Goal: Navigation & Orientation: Find specific page/section

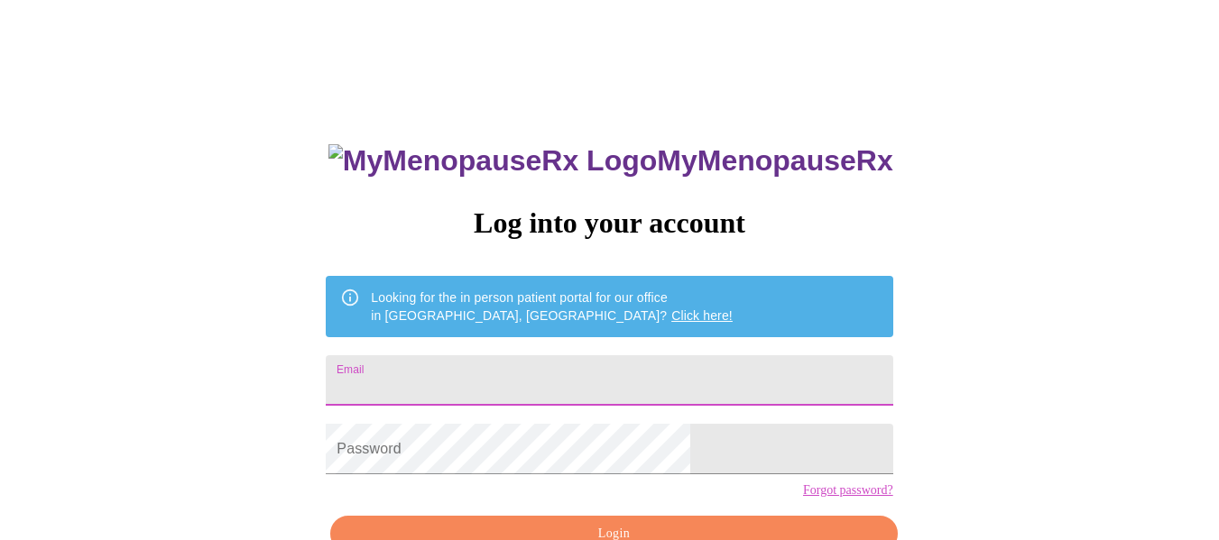
click at [728, 371] on input "Email" at bounding box center [609, 381] width 567 height 51
type input "kimberly.coleman21@gmail.com"
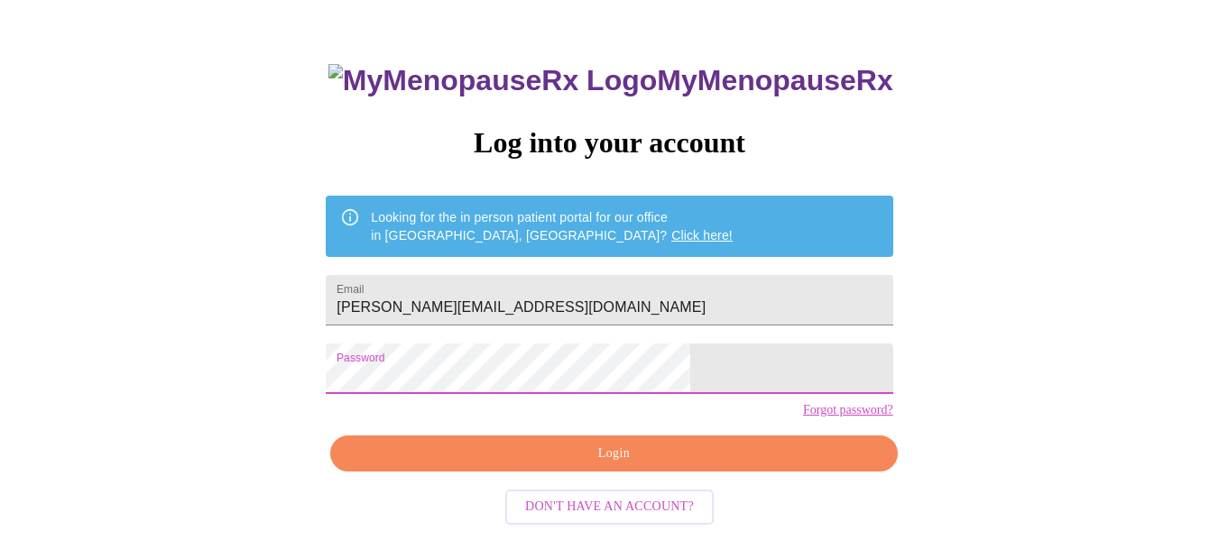
scroll to position [94, 0]
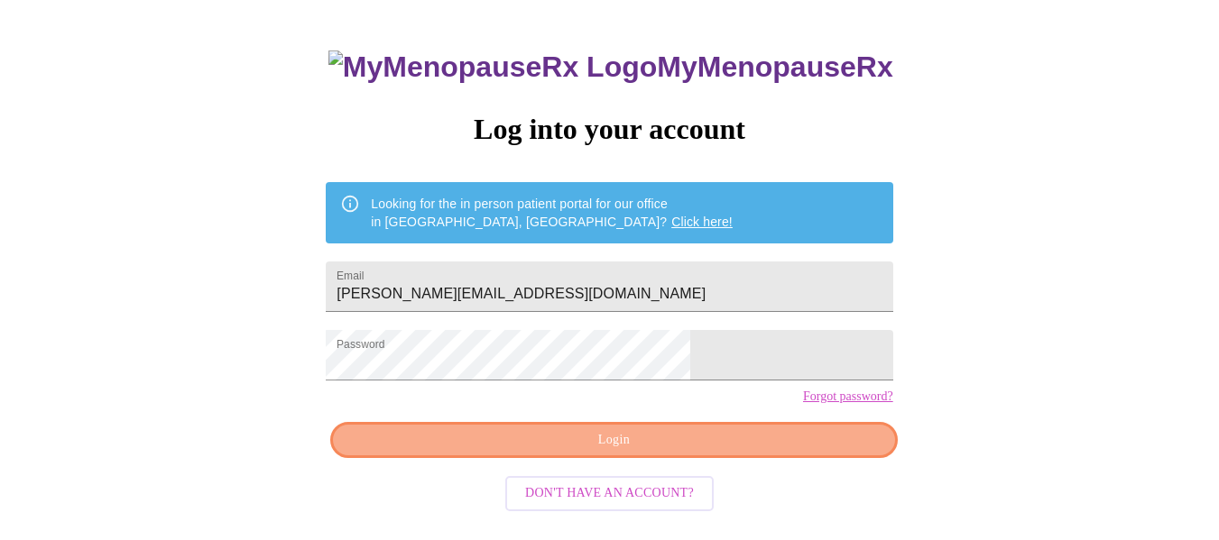
click at [716, 452] on span "Login" at bounding box center [613, 441] width 525 height 23
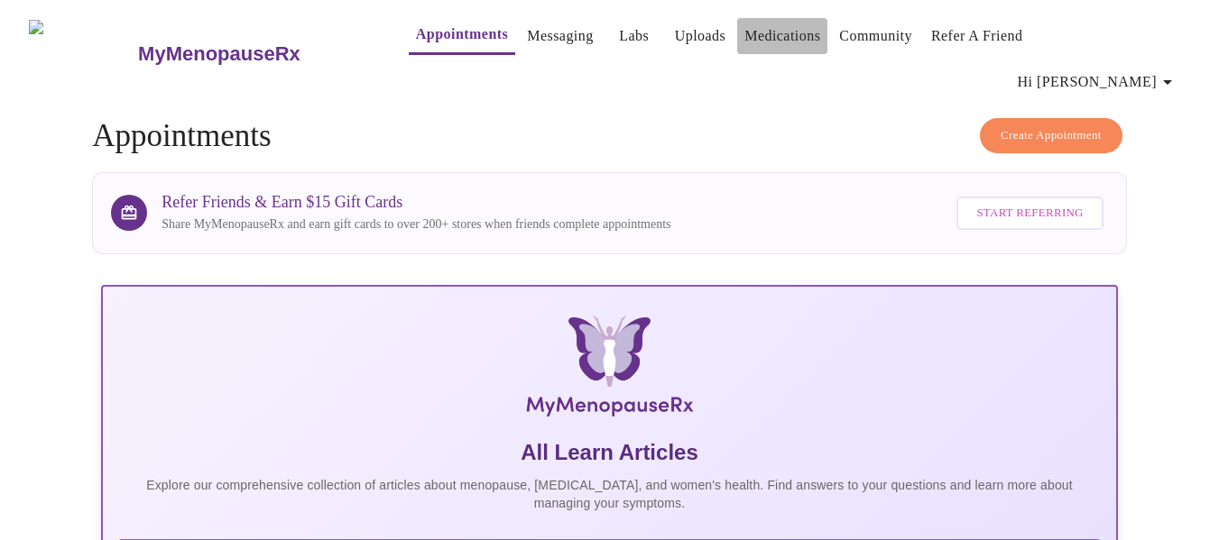
click at [744, 41] on link "Medications" at bounding box center [782, 35] width 76 height 25
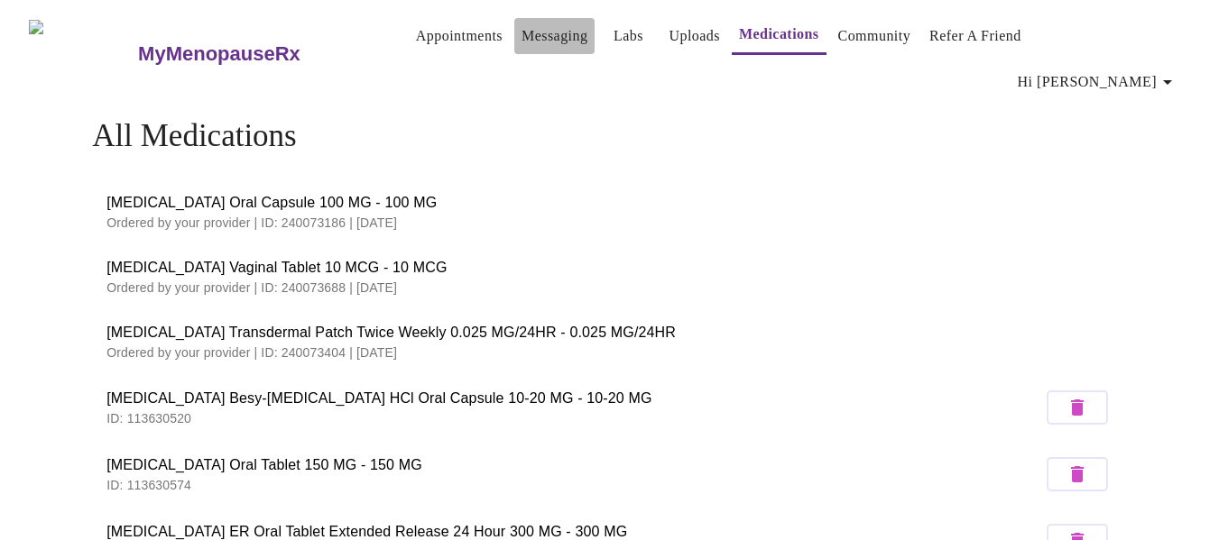
click at [522, 46] on link "Messaging" at bounding box center [555, 35] width 66 height 25
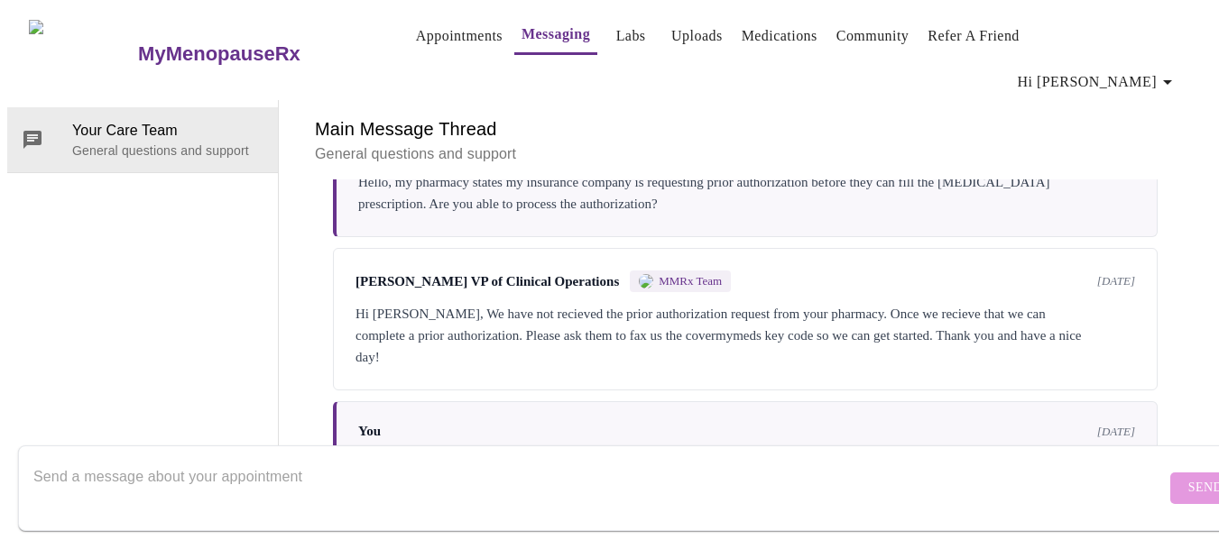
click at [422, 42] on link "Appointments" at bounding box center [459, 35] width 87 height 25
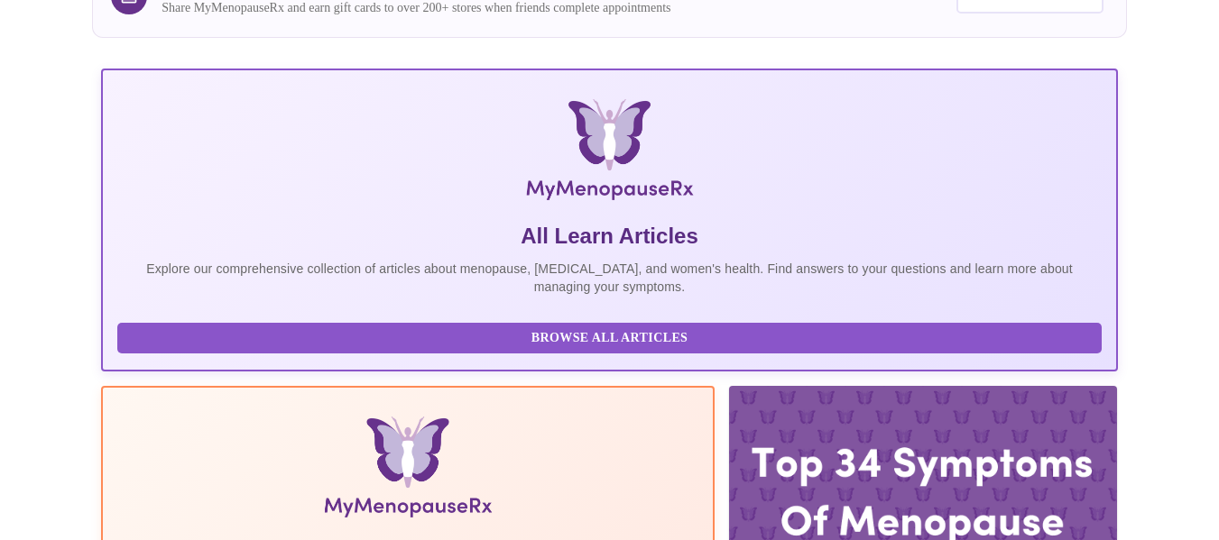
scroll to position [253, 0]
